Goal: Information Seeking & Learning: Learn about a topic

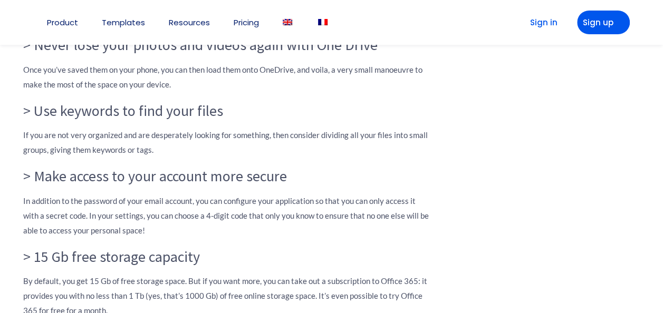
scroll to position [1055, 0]
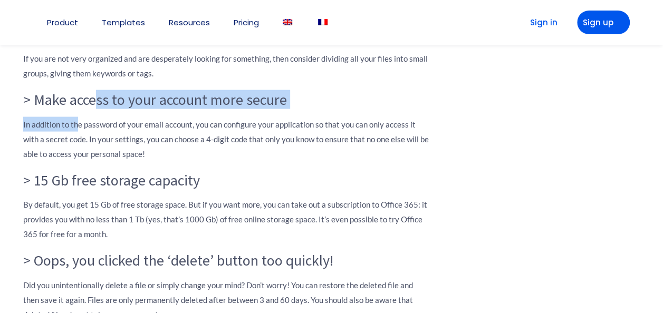
drag, startPoint x: 76, startPoint y: 247, endPoint x: 97, endPoint y: 242, distance: 21.6
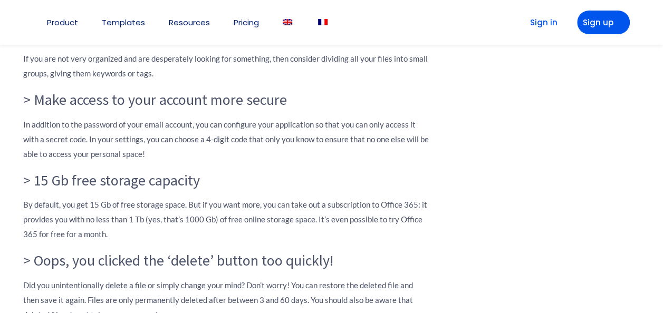
drag, startPoint x: 97, startPoint y: 242, endPoint x: 79, endPoint y: 235, distance: 19.2
click at [79, 109] on h3 "> Make access to your account more secure" at bounding box center [226, 100] width 406 height 18
click at [63, 109] on h3 "> Make access to your account more secure" at bounding box center [226, 100] width 406 height 18
click at [62, 109] on h3 "> Make access to your account more secure" at bounding box center [226, 100] width 406 height 18
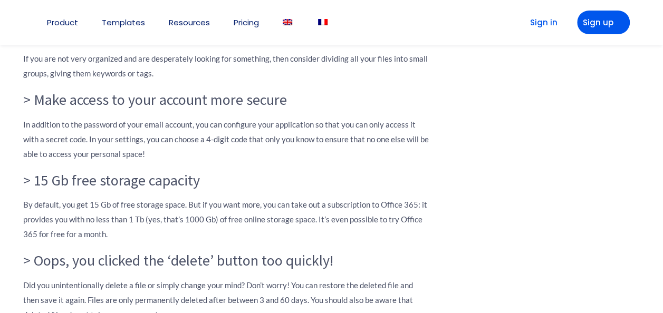
click at [59, 109] on h3 "> Make access to your account more secure" at bounding box center [226, 100] width 406 height 18
drag, startPoint x: 59, startPoint y: 238, endPoint x: 84, endPoint y: 242, distance: 25.6
click at [84, 109] on h3 "> Make access to your account more secure" at bounding box center [226, 100] width 406 height 18
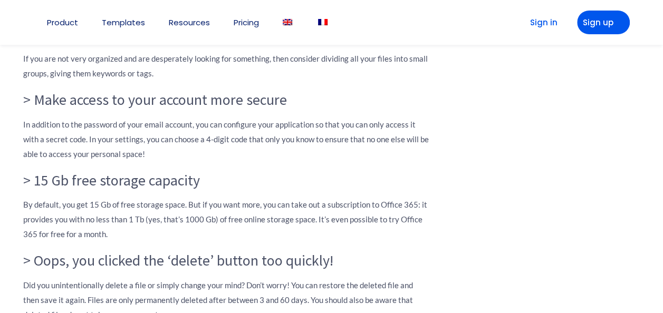
drag, startPoint x: 84, startPoint y: 242, endPoint x: 140, endPoint y: 237, distance: 56.6
click at [140, 109] on h3 "> Make access to your account more secure" at bounding box center [226, 100] width 406 height 18
drag, startPoint x: 140, startPoint y: 237, endPoint x: 166, endPoint y: 231, distance: 26.6
click at [166, 109] on h3 "> Make access to your account more secure" at bounding box center [226, 100] width 406 height 18
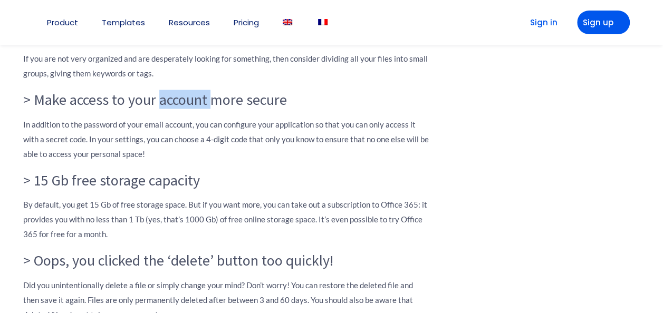
click at [166, 109] on h3 "> Make access to your account more secure" at bounding box center [226, 100] width 406 height 18
drag, startPoint x: 166, startPoint y: 231, endPoint x: 232, endPoint y: 235, distance: 65.5
click at [232, 109] on h3 "> Make access to your account more secure" at bounding box center [226, 100] width 406 height 18
drag, startPoint x: 232, startPoint y: 235, endPoint x: 249, endPoint y: 236, distance: 17.5
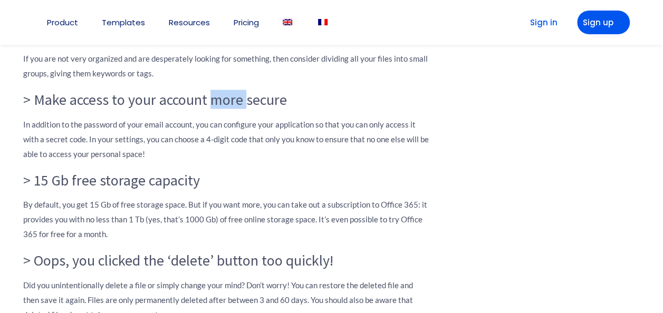
click at [249, 109] on h3 "> Make access to your account more secure" at bounding box center [226, 100] width 406 height 18
click at [204, 109] on h3 "> Make access to your account more secure" at bounding box center [226, 100] width 406 height 18
drag, startPoint x: 204, startPoint y: 234, endPoint x: 128, endPoint y: 233, distance: 76.5
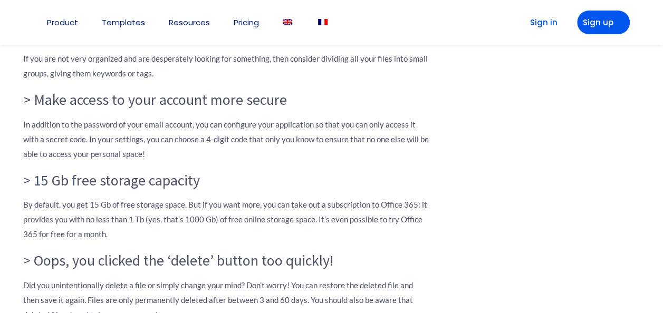
click at [128, 109] on h3 "> Make access to your account more secure" at bounding box center [226, 100] width 406 height 18
drag, startPoint x: 128, startPoint y: 233, endPoint x: 108, endPoint y: 233, distance: 20.1
click at [108, 109] on h3 "> Make access to your account more secure" at bounding box center [226, 100] width 406 height 18
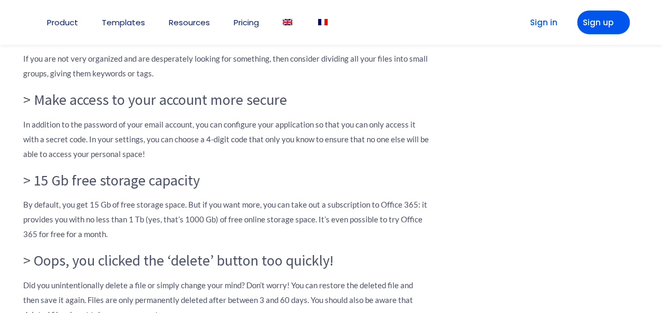
click at [99, 109] on h3 "> Make access to your account more secure" at bounding box center [226, 100] width 406 height 18
drag, startPoint x: 99, startPoint y: 236, endPoint x: 146, endPoint y: 235, distance: 46.4
click at [146, 109] on h3 "> Make access to your account more secure" at bounding box center [226, 100] width 406 height 18
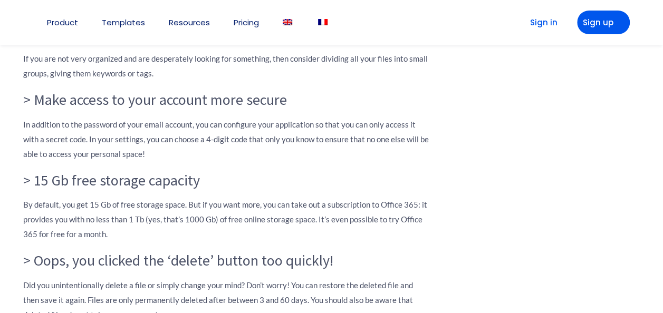
drag, startPoint x: 146, startPoint y: 235, endPoint x: 103, endPoint y: 241, distance: 43.1
click at [103, 109] on h3 "> Make access to your account more secure" at bounding box center [226, 100] width 406 height 18
drag, startPoint x: 103, startPoint y: 241, endPoint x: 166, endPoint y: 235, distance: 63.1
click at [166, 109] on h3 "> Make access to your account more secure" at bounding box center [226, 100] width 406 height 18
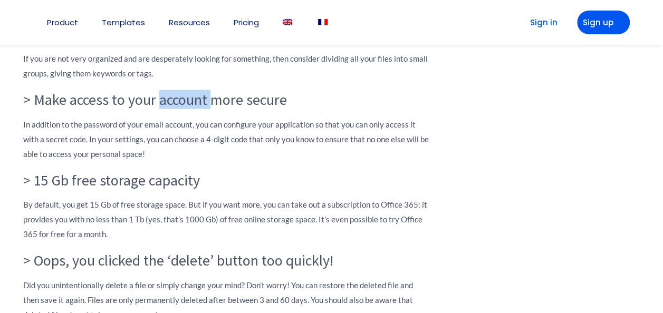
click at [166, 109] on h3 "> Make access to your account more secure" at bounding box center [226, 100] width 406 height 18
drag, startPoint x: 166, startPoint y: 235, endPoint x: 203, endPoint y: 234, distance: 36.9
click at [203, 109] on h3 "> Make access to your account more secure" at bounding box center [226, 100] width 406 height 18
click at [108, 161] on p "In addition to the password of your email account, you can configure your appli…" at bounding box center [226, 139] width 406 height 44
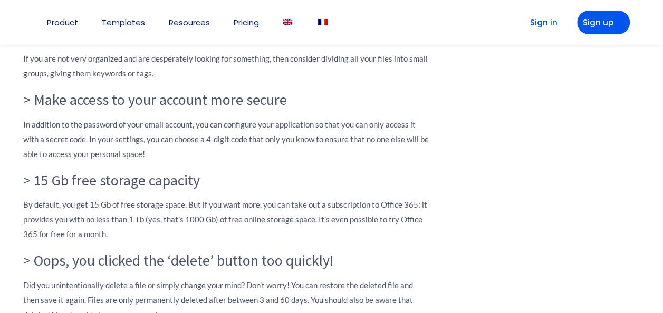
drag, startPoint x: 108, startPoint y: 259, endPoint x: 56, endPoint y: 255, distance: 51.8
click at [56, 161] on p "In addition to the password of your email account, you can configure your appli…" at bounding box center [226, 139] width 406 height 44
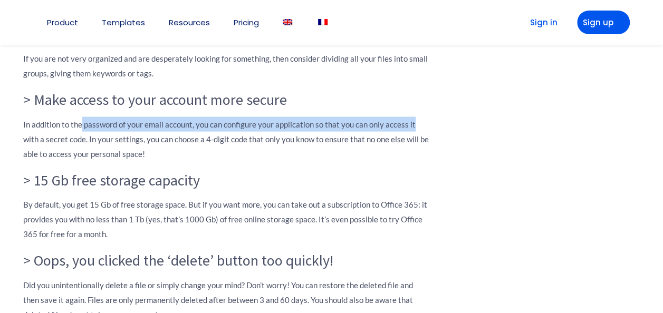
drag, startPoint x: 56, startPoint y: 255, endPoint x: 415, endPoint y: 264, distance: 358.9
click at [415, 161] on p "In addition to the password of your email account, you can configure your appli…" at bounding box center [226, 139] width 406 height 44
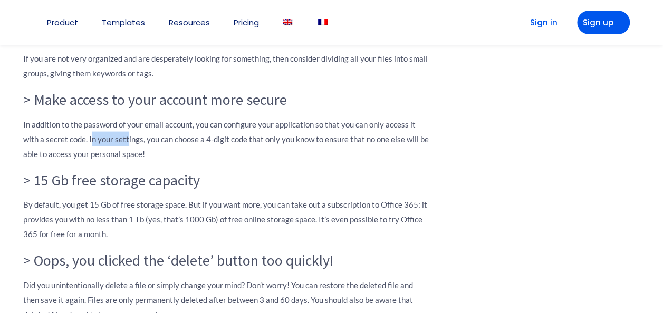
drag, startPoint x: 92, startPoint y: 275, endPoint x: 128, endPoint y: 275, distance: 35.9
click at [128, 161] on p "In addition to the password of your email account, you can configure your appli…" at bounding box center [226, 139] width 406 height 44
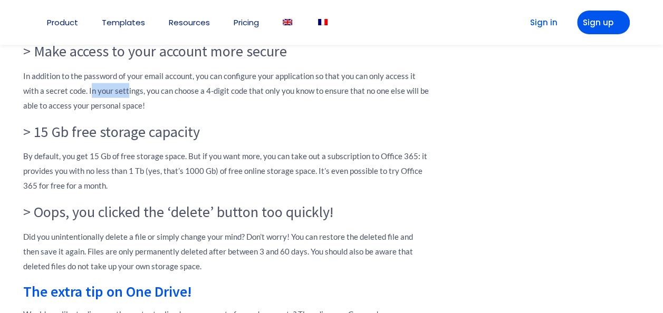
scroll to position [1161, 0]
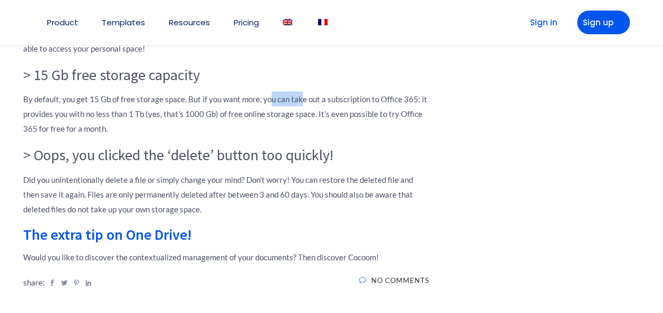
drag, startPoint x: 267, startPoint y: 236, endPoint x: 300, endPoint y: 235, distance: 32.7
click at [300, 136] on p "By default, you get 15 Gb of free storage space. But if you want more, you can …" at bounding box center [226, 114] width 406 height 44
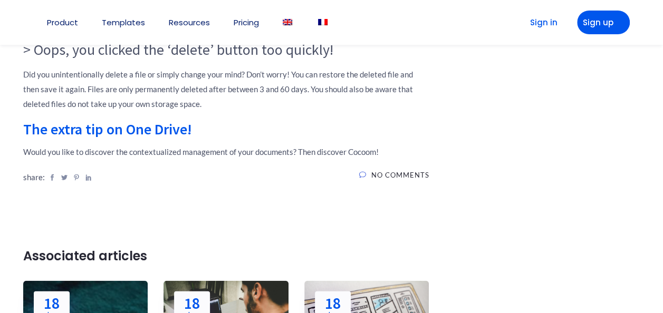
scroll to position [1131, 0]
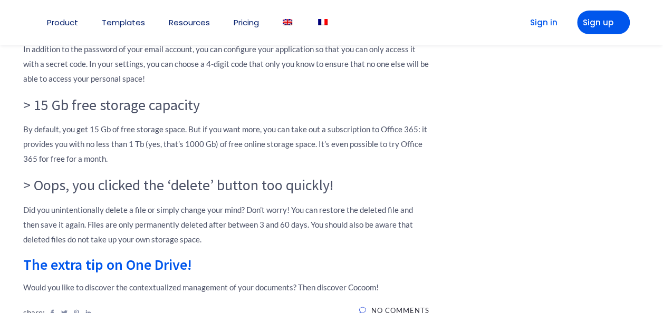
click at [120, 245] on p "Did you unintentionally delete a file or simply change your mind? Don’t worry! …" at bounding box center [226, 225] width 406 height 44
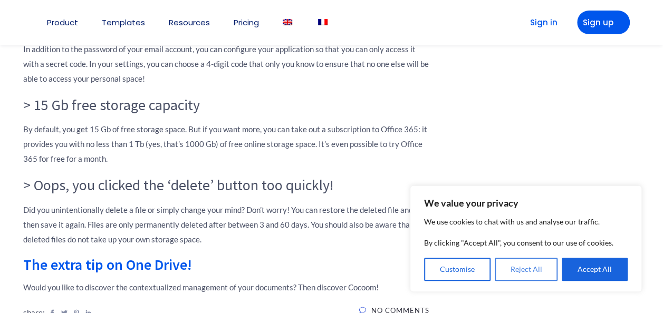
click at [524, 271] on button "Reject All" at bounding box center [526, 269] width 63 height 23
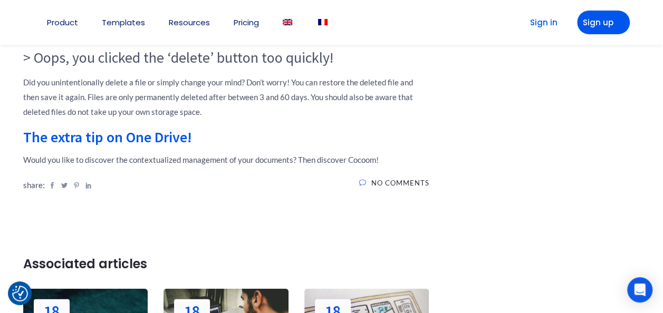
scroll to position [1289, 0]
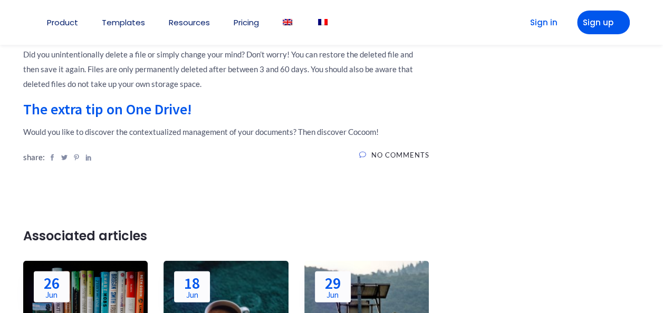
scroll to position [1633, 0]
